Goal: Information Seeking & Learning: Learn about a topic

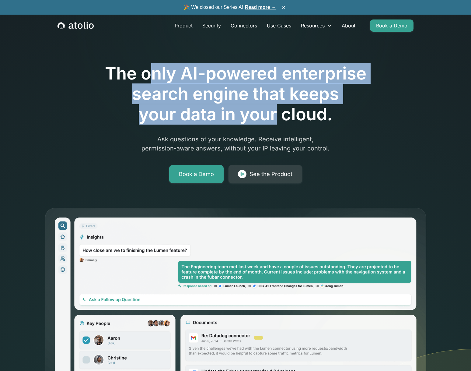
drag, startPoint x: 148, startPoint y: 81, endPoint x: 279, endPoint y: 120, distance: 136.1
click at [279, 120] on h1 "The only AI-powered enterprise search engine that keeps your data in your cloud." at bounding box center [236, 93] width 312 height 61
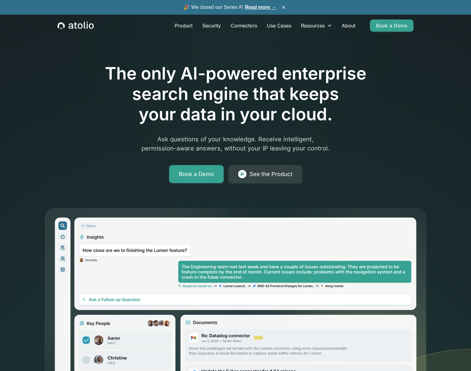
click at [279, 120] on h1 "The only AI-powered enterprise search engine that keeps your data in your cloud." at bounding box center [236, 93] width 312 height 61
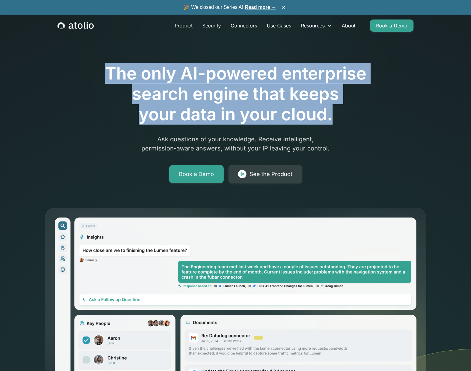
drag, startPoint x: 345, startPoint y: 118, endPoint x: 106, endPoint y: 75, distance: 243.0
click at [106, 75] on h1 "The only AI-powered enterprise search engine that keeps your data in your cloud." at bounding box center [236, 93] width 312 height 61
drag, startPoint x: 159, startPoint y: 86, endPoint x: 310, endPoint y: 115, distance: 153.9
click at [310, 115] on h1 "The only AI-powered enterprise search engine that keeps your data in your cloud." at bounding box center [236, 93] width 312 height 61
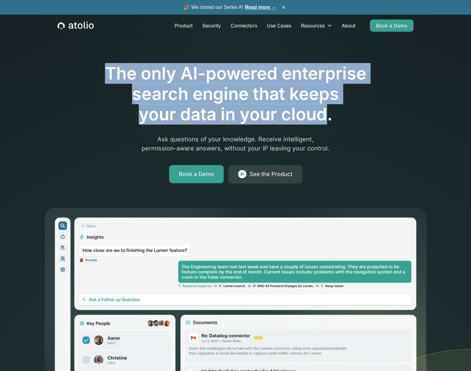
drag, startPoint x: 310, startPoint y: 115, endPoint x: 343, endPoint y: 134, distance: 38.0
click at [311, 115] on h1 "The only AI-powered enterprise search engine that keeps your data in your cloud." at bounding box center [236, 93] width 312 height 61
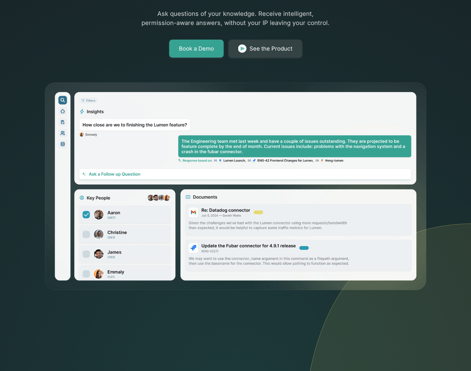
scroll to position [157, 0]
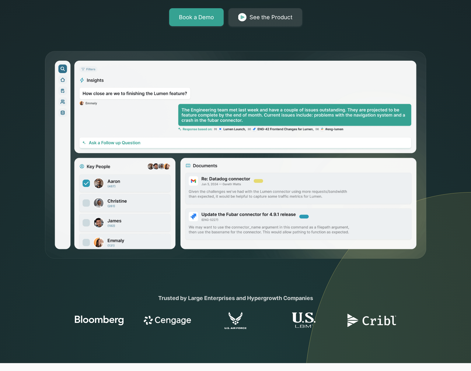
click at [443, 171] on icon at bounding box center [387, 140] width 167 height 443
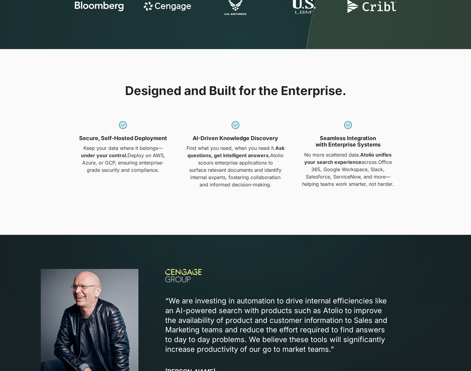
scroll to position [364, 0]
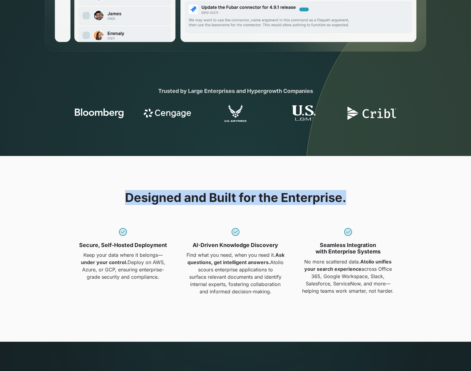
drag, startPoint x: 98, startPoint y: 192, endPoint x: 351, endPoint y: 204, distance: 253.0
click at [351, 204] on div "Designed and Built for the Enterprise. Secure, Self-Hosted Deployment Keep your…" at bounding box center [235, 248] width 389 height 117
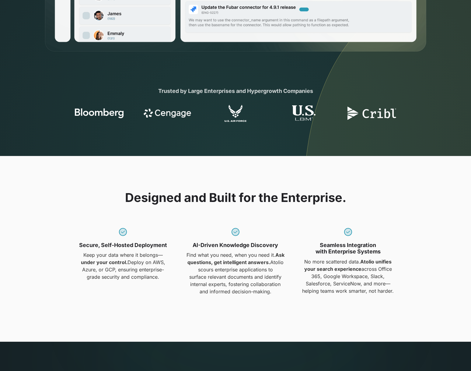
click at [351, 204] on div "Designed and Built for the Enterprise. Secure, Self-Hosted Deployment Keep your…" at bounding box center [235, 248] width 389 height 117
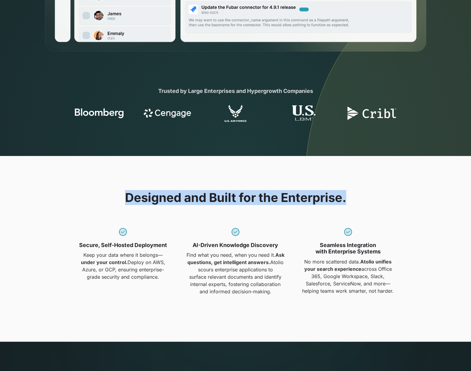
click at [351, 204] on div "Designed and Built for the Enterprise. Secure, Self-Hosted Deployment Keep your…" at bounding box center [235, 248] width 389 height 117
click at [352, 200] on div "Designed and Built for the Enterprise. Secure, Self-Hosted Deployment Keep your…" at bounding box center [235, 248] width 389 height 117
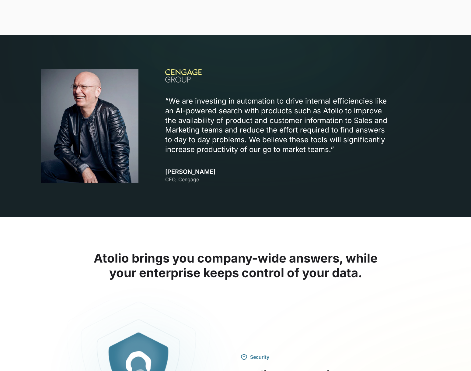
scroll to position [775, 0]
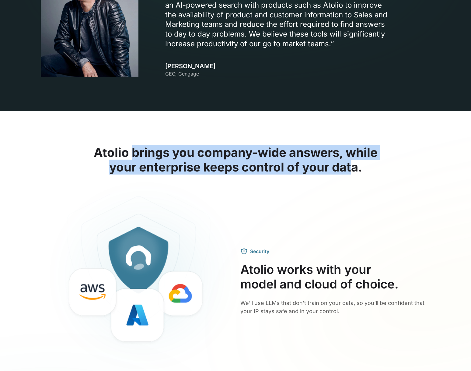
drag, startPoint x: 133, startPoint y: 154, endPoint x: 362, endPoint y: 172, distance: 229.8
click at [361, 172] on h2 "Atolio brings you company-wide answers, while your enterprise keeps control of …" at bounding box center [235, 159] width 389 height 29
click at [362, 172] on h2 "Atolio brings you company-wide answers, while your enterprise keeps control of …" at bounding box center [235, 159] width 389 height 29
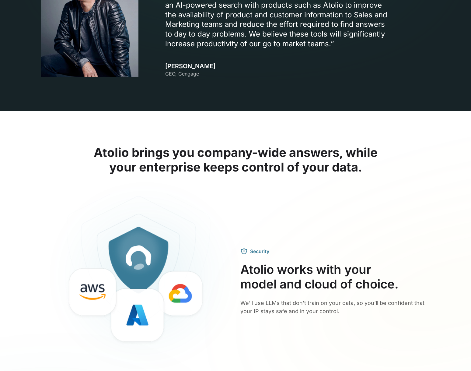
click at [362, 172] on h2 "Atolio brings you company-wide answers, while your enterprise keeps control of …" at bounding box center [235, 159] width 389 height 29
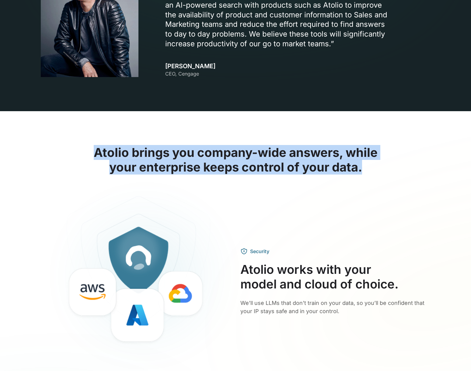
click at [362, 172] on h2 "Atolio brings you company-wide answers, while your enterprise keeps control of …" at bounding box center [235, 159] width 389 height 29
click at [380, 170] on h2 "Atolio brings you company-wide answers, while your enterprise keeps control of …" at bounding box center [235, 159] width 389 height 29
drag, startPoint x: 380, startPoint y: 170, endPoint x: 57, endPoint y: 148, distance: 323.9
click at [57, 148] on h2 "Atolio brings you company-wide answers, while your enterprise keeps control of …" at bounding box center [235, 159] width 389 height 29
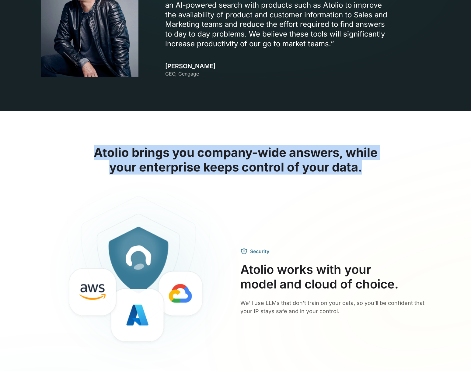
drag, startPoint x: 78, startPoint y: 151, endPoint x: 369, endPoint y: 171, distance: 291.2
click at [369, 171] on h2 "Atolio brings you company-wide answers, while your enterprise keeps control of …" at bounding box center [235, 159] width 389 height 29
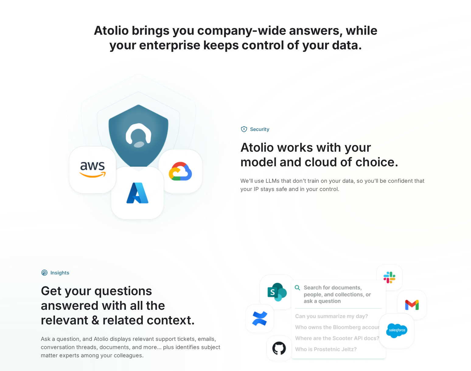
scroll to position [960, 0]
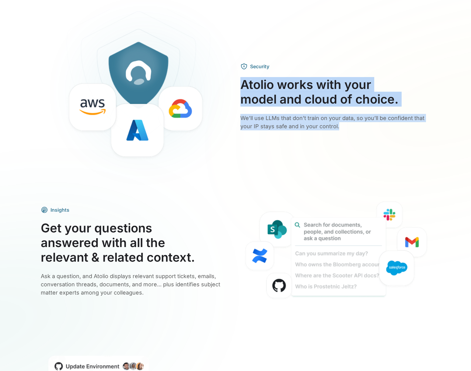
drag, startPoint x: 344, startPoint y: 128, endPoint x: 236, endPoint y: 85, distance: 115.7
click at [237, 85] on div "Security Atolio works with your model and cloud of choice. We’ll use LLMs that …" at bounding box center [235, 96] width 389 height 175
click at [236, 85] on div "Security Atolio works with your model and cloud of choice. We’ll use LLMs that …" at bounding box center [235, 96] width 389 height 175
drag, startPoint x: 240, startPoint y: 88, endPoint x: 376, endPoint y: 125, distance: 140.7
click at [376, 125] on div "Security Atolio works with your model and cloud of choice. We’ll use LLMs that …" at bounding box center [235, 96] width 389 height 175
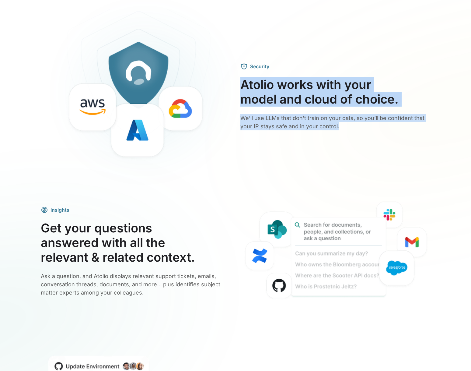
click at [376, 125] on p "We’ll use LLMs that don’t train on your data, so you’ll be confident that your …" at bounding box center [335, 122] width 190 height 16
drag, startPoint x: 315, startPoint y: 107, endPoint x: 237, endPoint y: 82, distance: 81.7
click at [237, 82] on div "Security Atolio works with your model and cloud of choice. We’ll use LLMs that …" at bounding box center [235, 96] width 389 height 175
drag, startPoint x: 237, startPoint y: 82, endPoint x: 374, endPoint y: 121, distance: 142.9
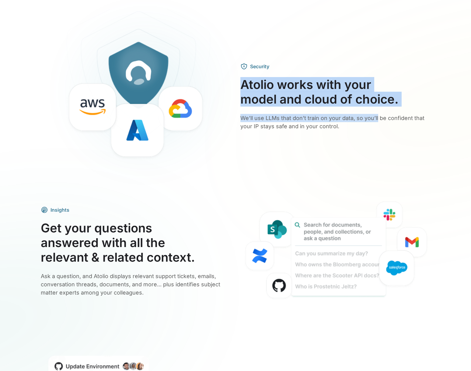
click at [374, 121] on div "Security Atolio works with your model and cloud of choice. We’ll use LLMs that …" at bounding box center [235, 96] width 389 height 175
click at [374, 121] on p "We’ll use LLMs that don’t train on your data, so you’ll be confident that your …" at bounding box center [335, 122] width 190 height 16
drag, startPoint x: 363, startPoint y: 124, endPoint x: 231, endPoint y: 88, distance: 137.4
click at [231, 88] on div "Security Atolio works with your model and cloud of choice. We’ll use LLMs that …" at bounding box center [235, 96] width 389 height 175
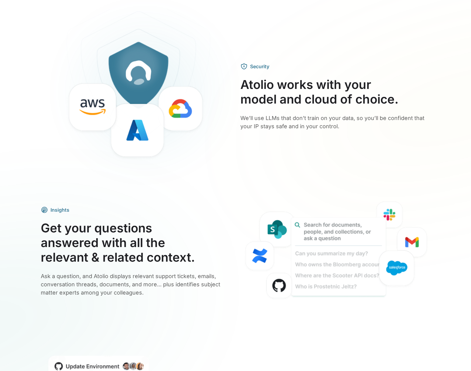
click at [245, 93] on h3 "Atolio works with your model and cloud of choice." at bounding box center [335, 91] width 190 height 29
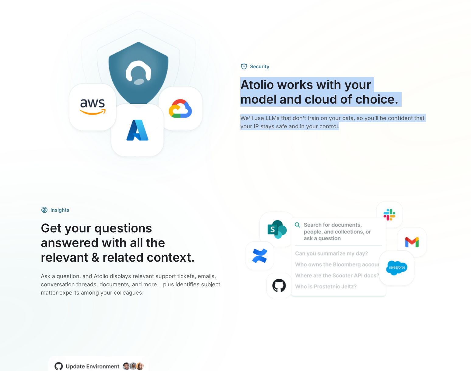
drag, startPoint x: 242, startPoint y: 85, endPoint x: 353, endPoint y: 133, distance: 121.4
click at [353, 133] on div "Security Atolio works with your model and cloud of choice. We’ll use LLMs that …" at bounding box center [235, 96] width 389 height 175
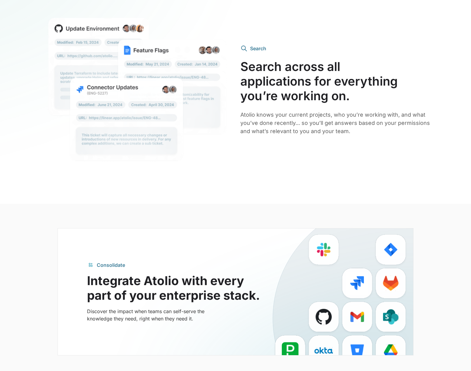
scroll to position [1458, 0]
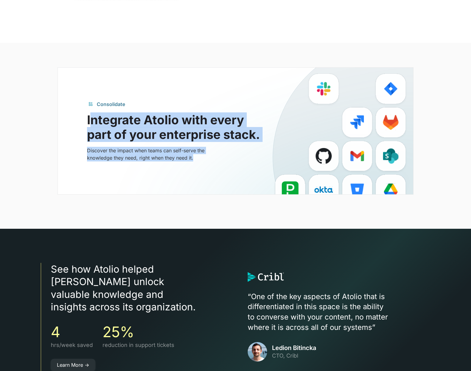
drag, startPoint x: 231, startPoint y: 170, endPoint x: 89, endPoint y: 115, distance: 152.5
click at [89, 115] on div "Consolidate Integrate Atolio with every part of your enterprise stack. Discover…" at bounding box center [235, 131] width 355 height 126
click at [89, 115] on h2 "Integrate Atolio with every part of your enterprise stack." at bounding box center [177, 127] width 180 height 29
drag, startPoint x: 87, startPoint y: 116, endPoint x: 197, endPoint y: 156, distance: 116.9
click at [197, 156] on div "Consolidate Integrate Atolio with every part of your enterprise stack. Discover…" at bounding box center [177, 130] width 180 height 61
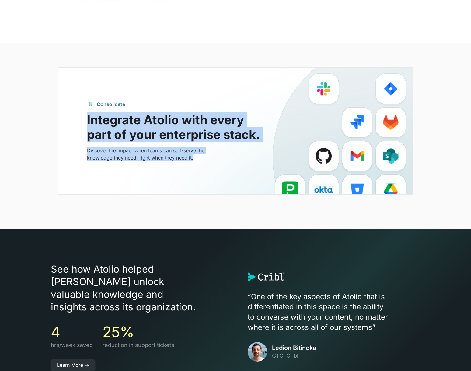
click at [197, 156] on p "Discover the impact when teams can self-serve the knowledge they need, right wh…" at bounding box center [155, 154] width 136 height 15
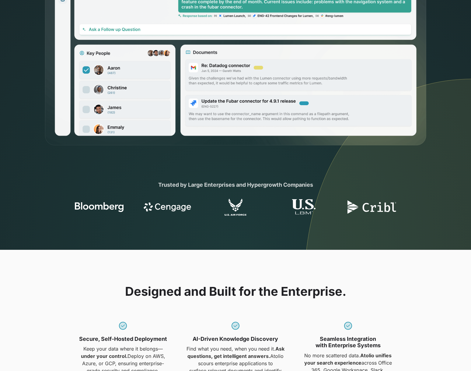
scroll to position [301, 0]
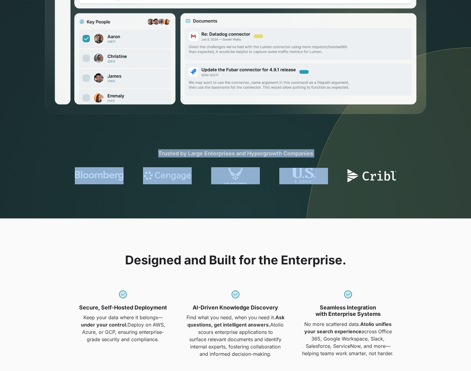
drag, startPoint x: 142, startPoint y: 148, endPoint x: 330, endPoint y: 214, distance: 199.0
click at [329, 214] on section "Trusted by Large Enterprises and Hypergrowth Companies" at bounding box center [235, 166] width 471 height 103
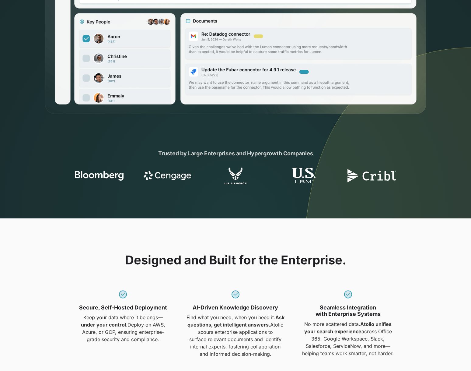
click at [330, 214] on section "Trusted by Large Enterprises and Hypergrowth Companies" at bounding box center [235, 166] width 471 height 103
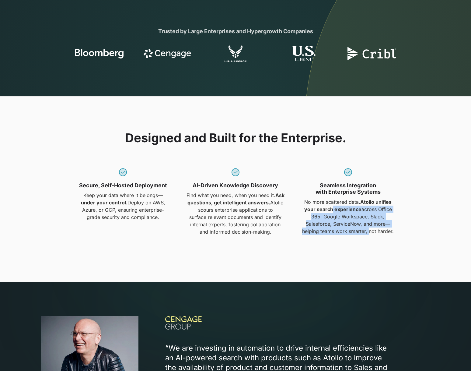
drag, startPoint x: 367, startPoint y: 232, endPoint x: 339, endPoint y: 209, distance: 36.3
click at [339, 209] on p "No more scattered data. Atolio unifies your search experience across Office 365…" at bounding box center [347, 216] width 105 height 37
click at [339, 209] on strong "Atolio unifies your search experience" at bounding box center [348, 205] width 88 height 13
drag, startPoint x: 336, startPoint y: 202, endPoint x: 352, endPoint y: 234, distance: 35.2
click at [352, 234] on p "No more scattered data. Atolio unifies your search experience across Office 365…" at bounding box center [347, 216] width 105 height 37
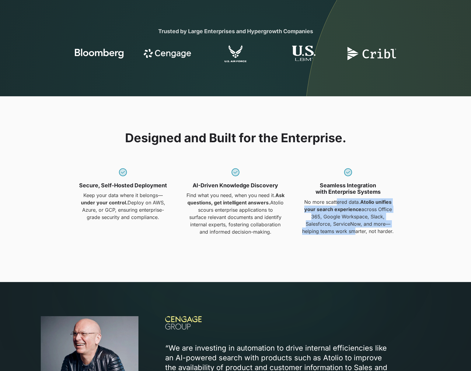
click at [352, 234] on p "No more scattered data. Atolio unifies your search experience across Office 365…" at bounding box center [347, 216] width 105 height 37
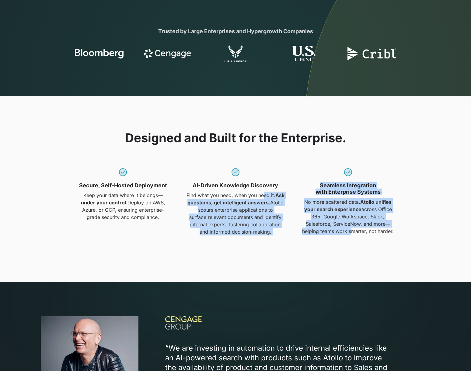
drag, startPoint x: 349, startPoint y: 232, endPoint x: 208, endPoint y: 197, distance: 144.8
click at [260, 197] on div "Secure, Self-Hosted Deployment Keep your data where it belongs— under your cont…" at bounding box center [236, 200] width 330 height 71
click at [182, 202] on div "Secure, Self-Hosted Deployment Keep your data where it belongs— under your cont…" at bounding box center [236, 200] width 330 height 71
drag, startPoint x: 103, startPoint y: 199, endPoint x: 388, endPoint y: 234, distance: 286.8
click at [384, 235] on div "Secure, Self-Hosted Deployment Keep your data where it belongs— under your cont…" at bounding box center [236, 200] width 330 height 71
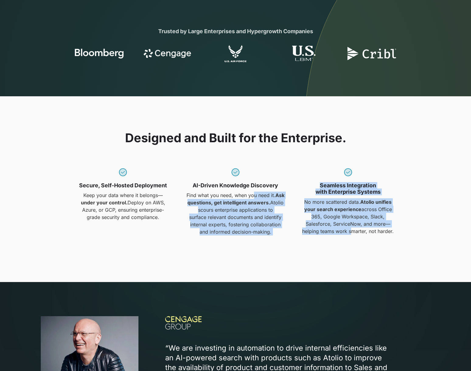
click at [388, 234] on p "No more scattered data. Atolio unifies your search experience across Office 365…" at bounding box center [347, 216] width 105 height 37
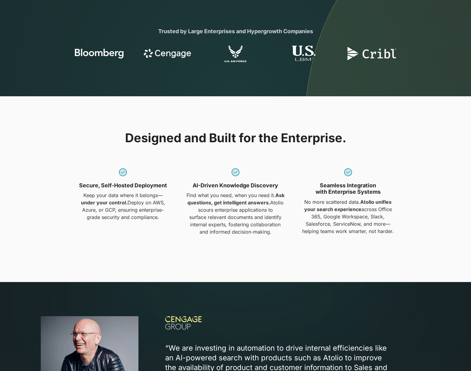
scroll to position [592, 0]
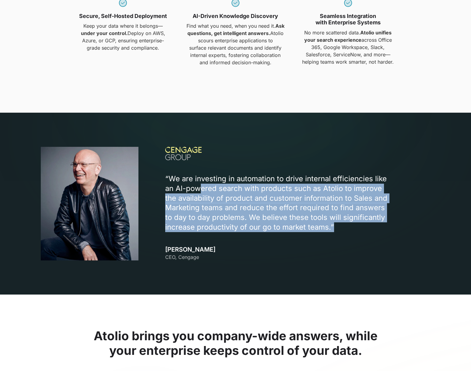
drag, startPoint x: 218, startPoint y: 235, endPoint x: 200, endPoint y: 188, distance: 49.7
click at [200, 188] on div "“We are investing in automation to drive internal efficiencies like an Al-power…" at bounding box center [297, 203] width 265 height 113
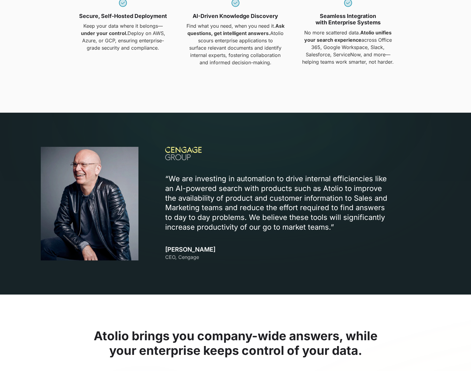
click at [200, 188] on p "“We are investing in automation to drive internal efficiencies like an Al-power…" at bounding box center [279, 203] width 228 height 58
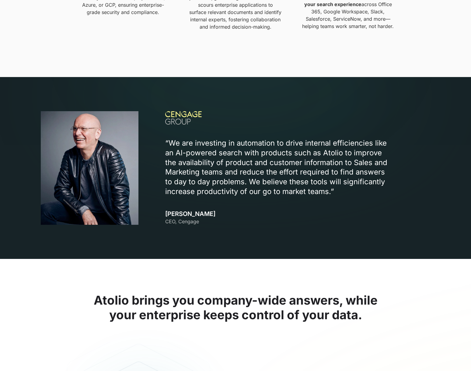
scroll to position [0, 0]
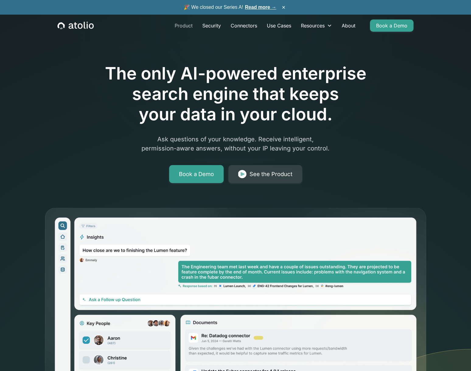
click at [179, 27] on link "Product" at bounding box center [184, 25] width 28 height 12
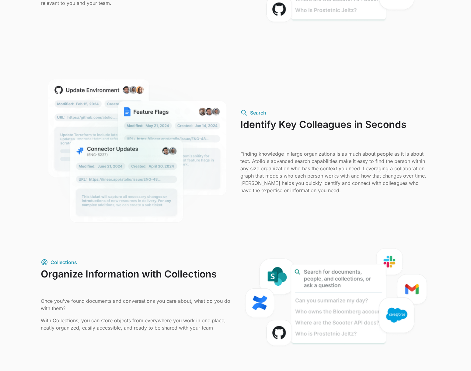
scroll to position [587, 0]
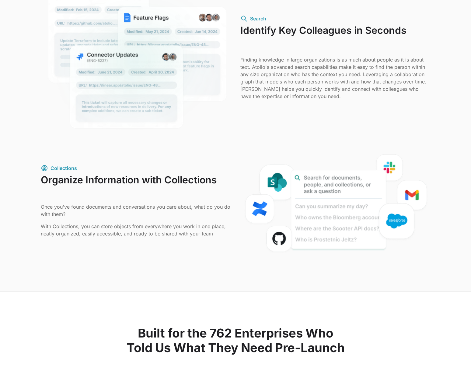
click at [227, 155] on div "Collections Organize Information with Collections Once you've found documents a…" at bounding box center [235, 204] width 389 height 106
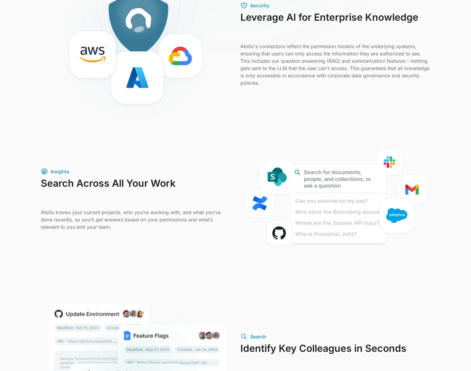
scroll to position [0, 0]
